Goal: Navigation & Orientation: Find specific page/section

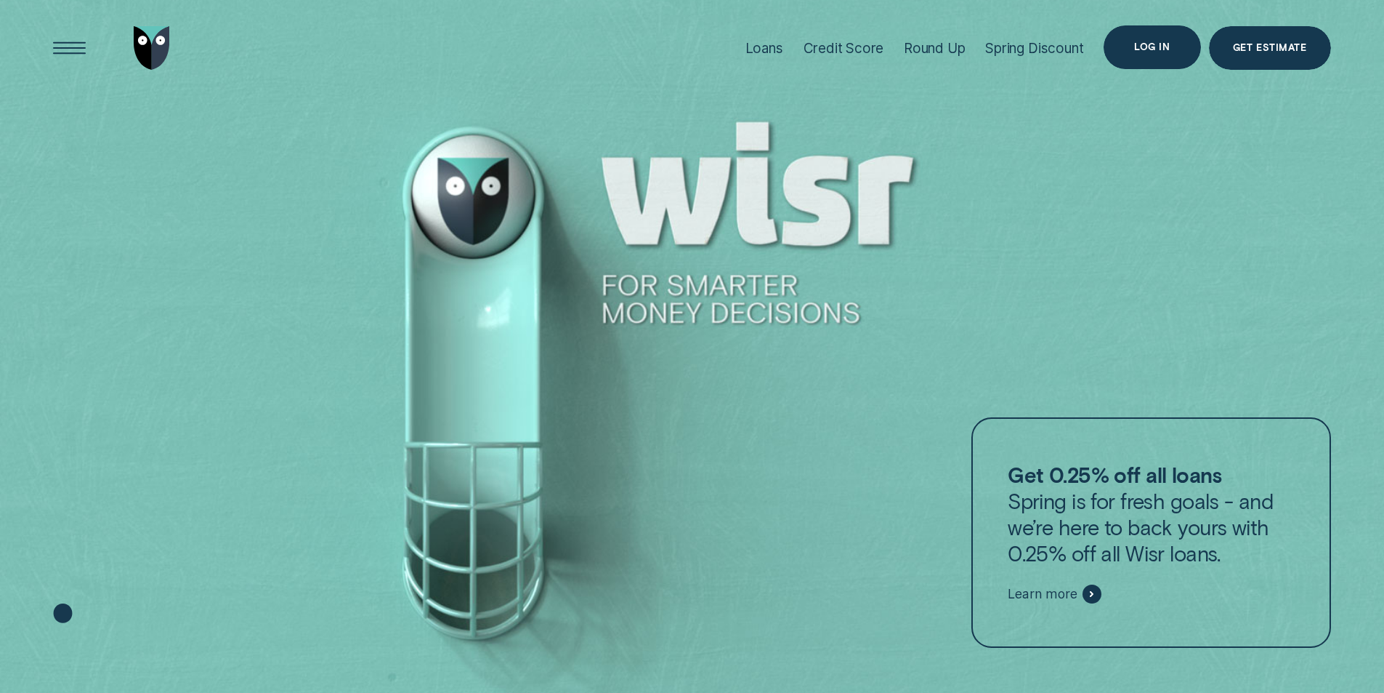
click at [1164, 47] on div "Log in" at bounding box center [1152, 47] width 36 height 9
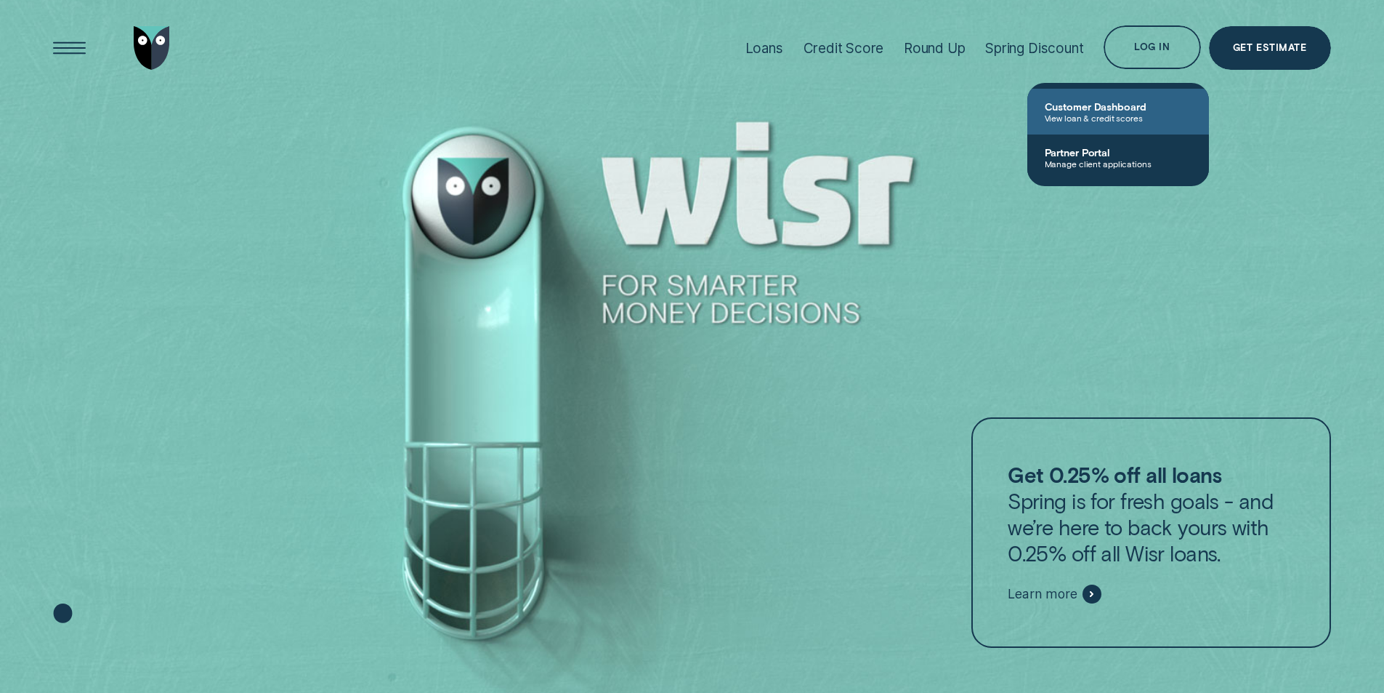
click at [1108, 110] on span "Customer Dashboard" at bounding box center [1118, 106] width 147 height 12
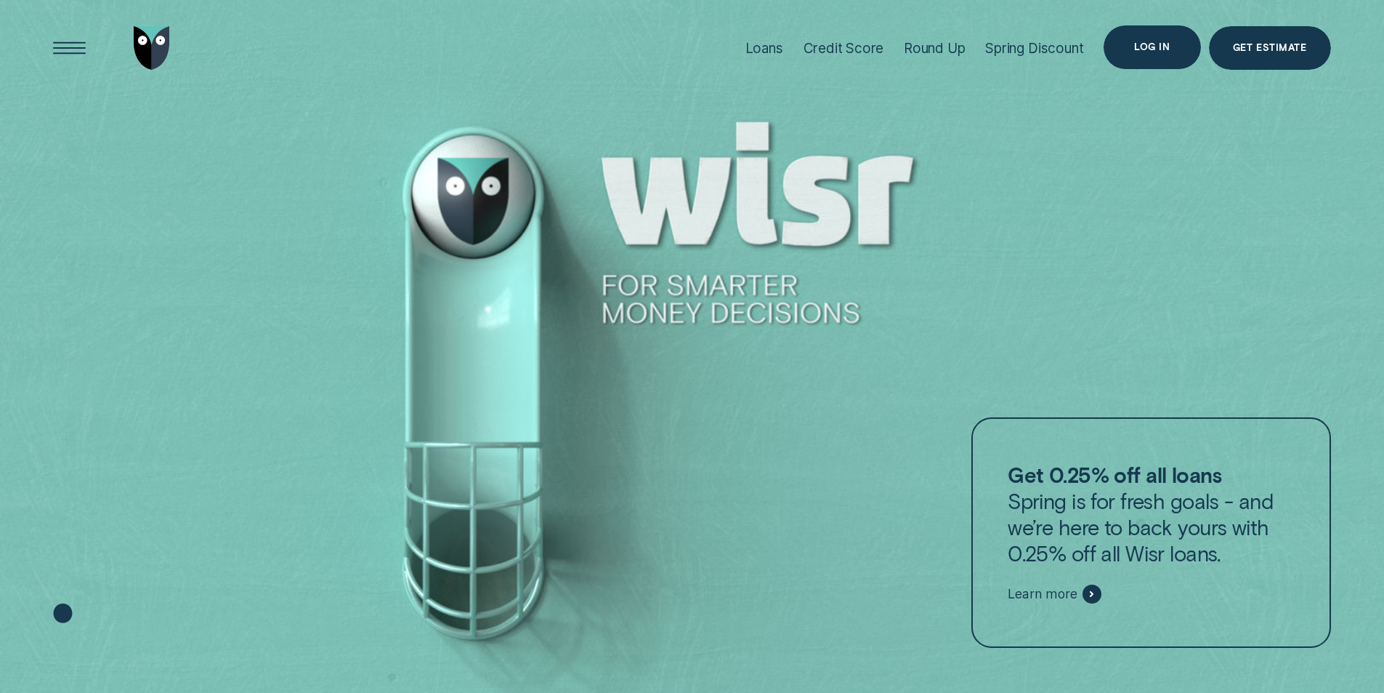
click at [1166, 51] on div "Log in" at bounding box center [1152, 47] width 36 height 9
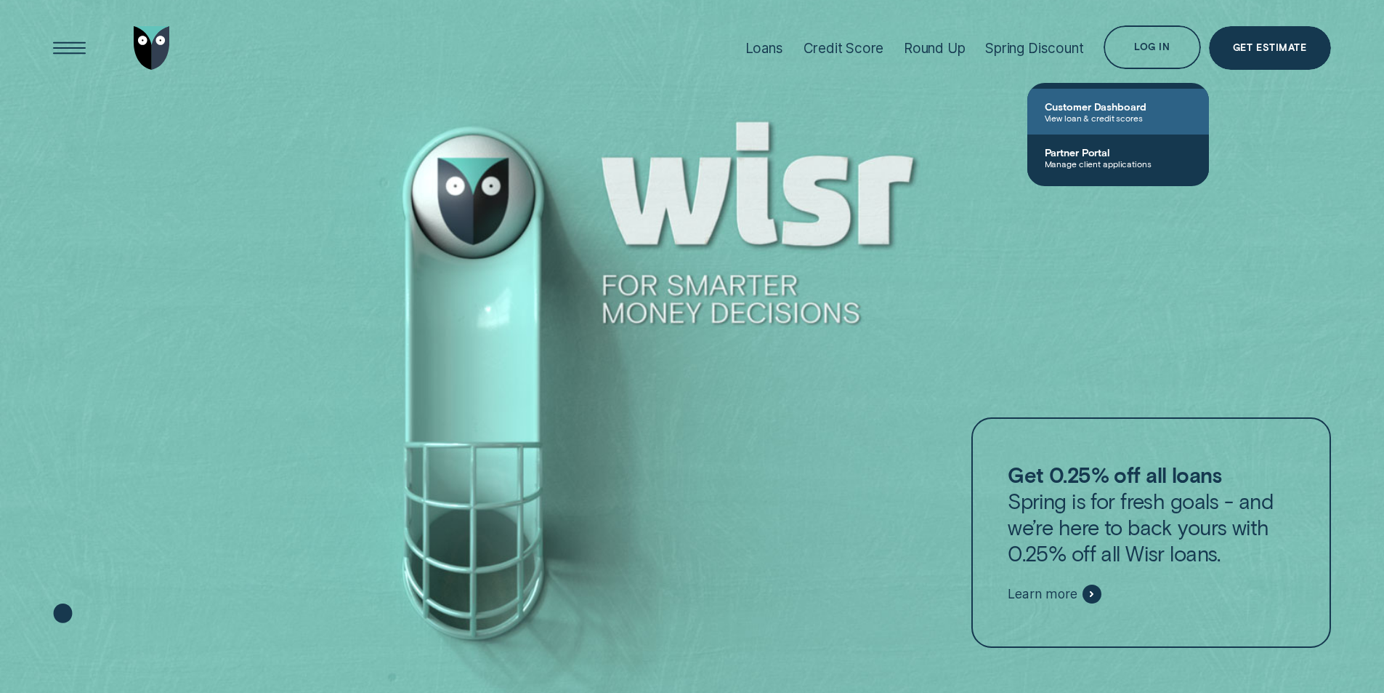
click at [1100, 107] on span "Customer Dashboard" at bounding box center [1118, 106] width 147 height 12
